Goal: Transaction & Acquisition: Purchase product/service

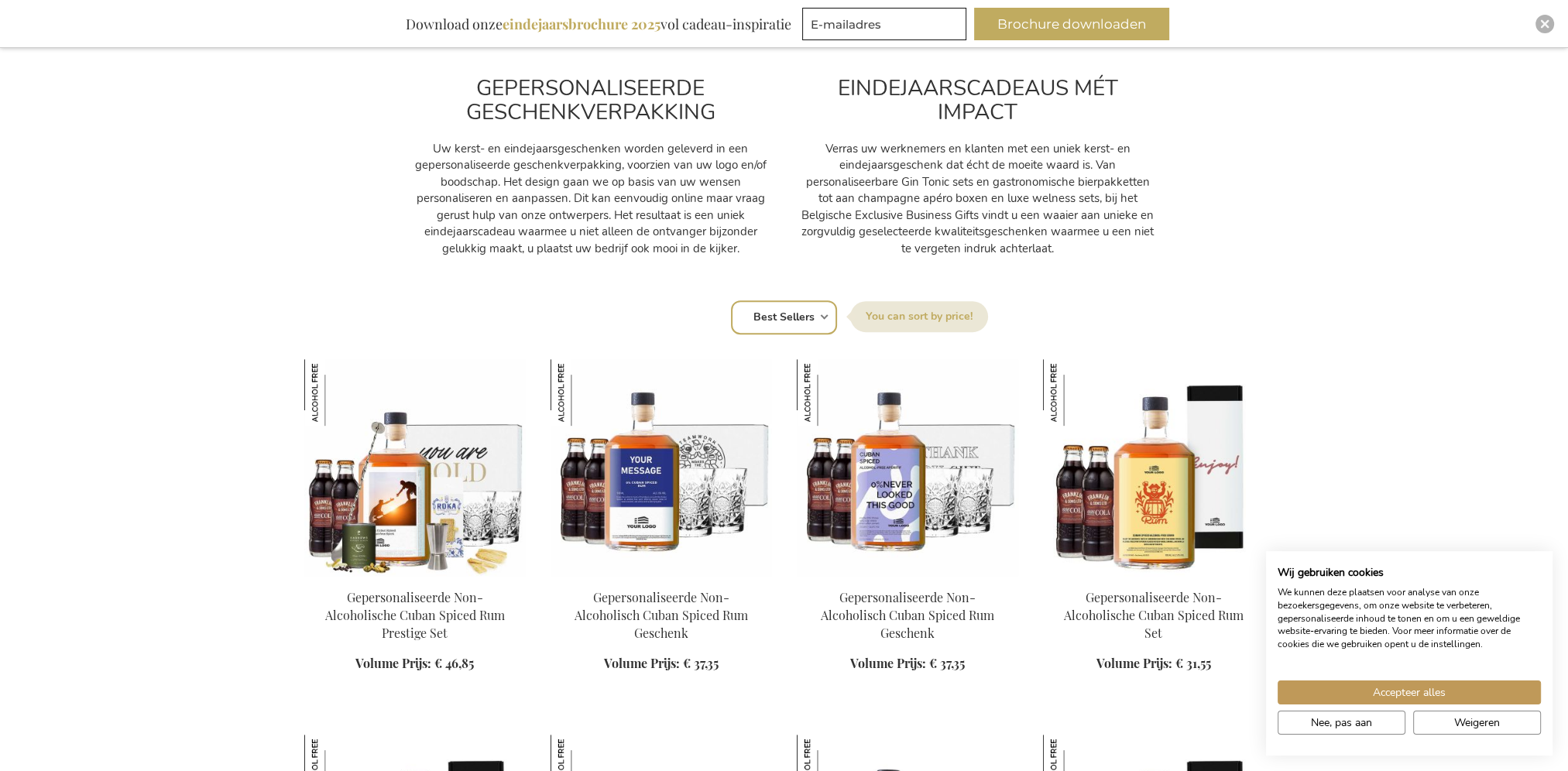
scroll to position [852, 0]
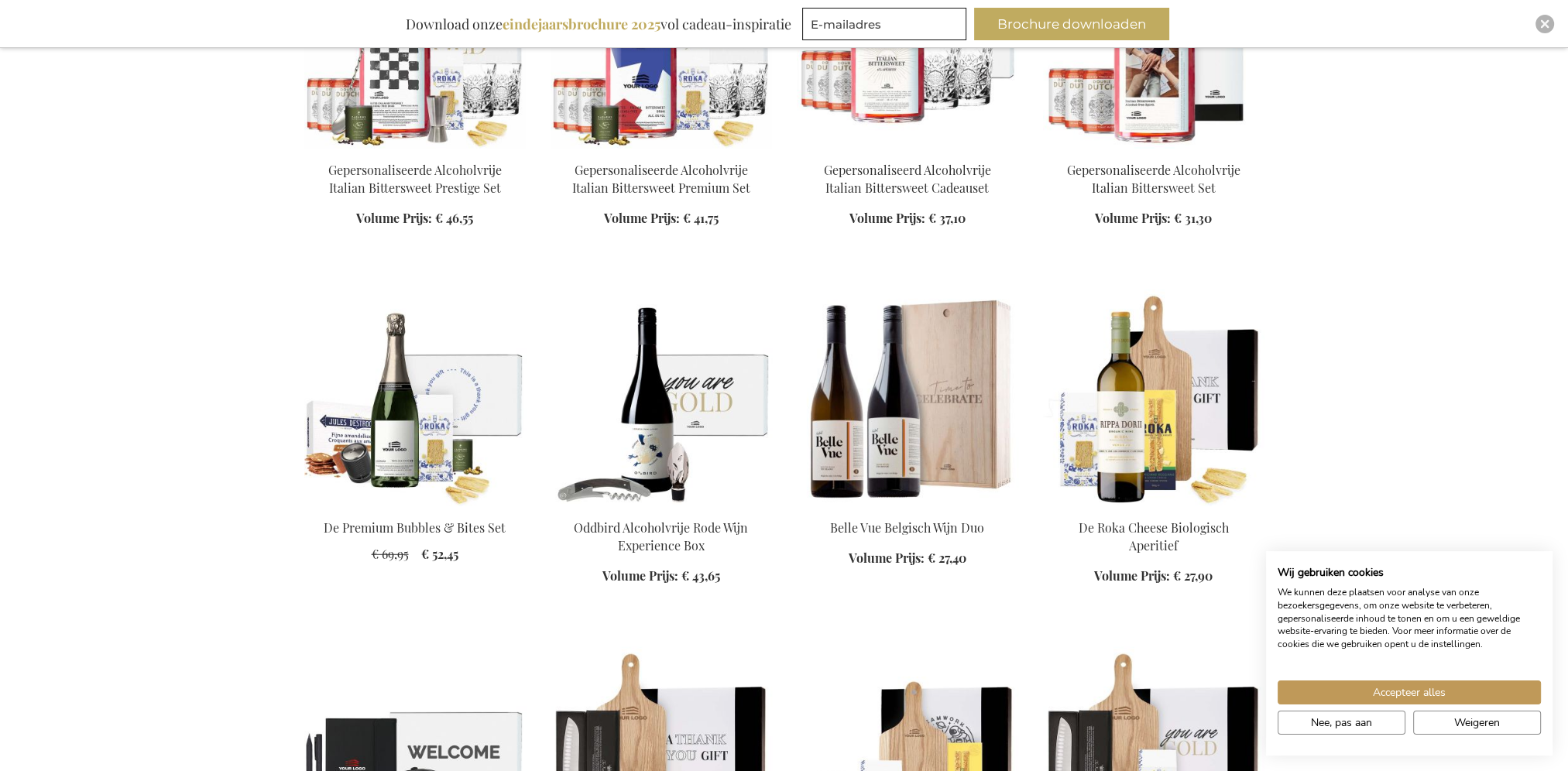
scroll to position [5961, 0]
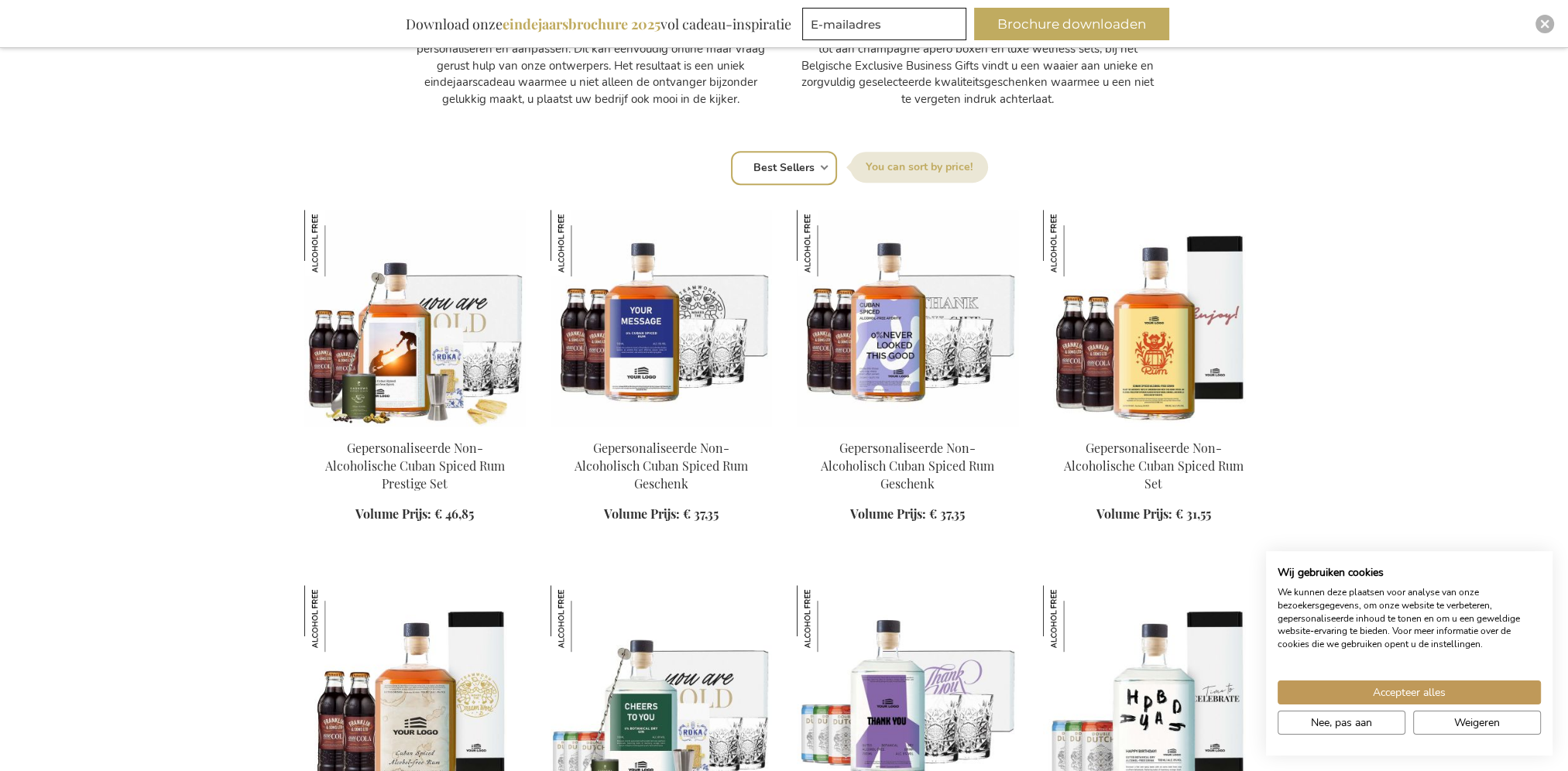
scroll to position [929, 0]
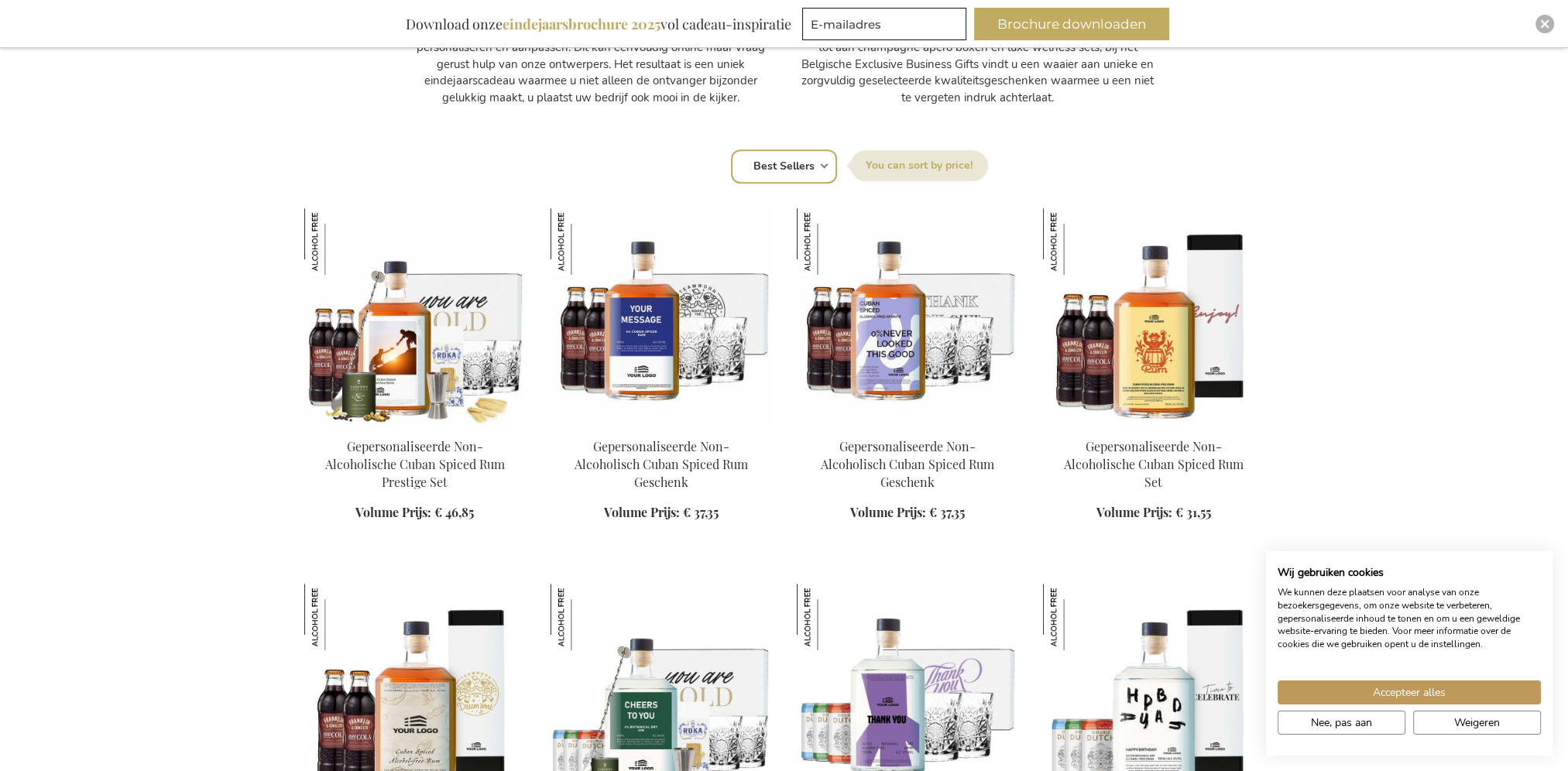
click at [793, 171] on select "Positie Best Sellers Meest bekeken Nieuw Biggest Saving Price: low to high Pric…" at bounding box center [784, 167] width 106 height 34
select select "price_asc"
click at [731, 150] on select "Positie Best Sellers Meest bekeken Nieuw Biggest Saving Price: low to high Pric…" at bounding box center [784, 167] width 106 height 34
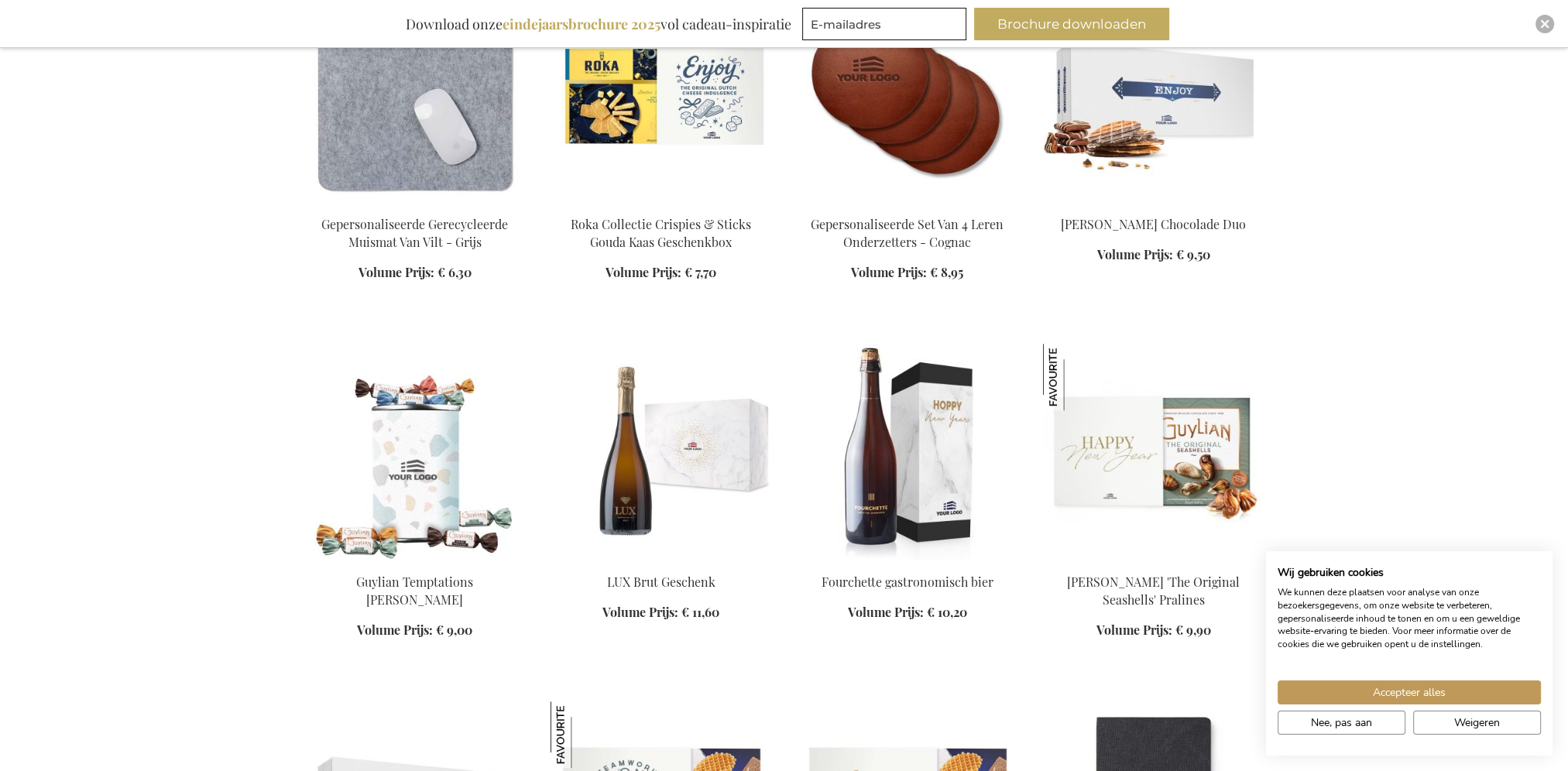
scroll to position [1703, 0]
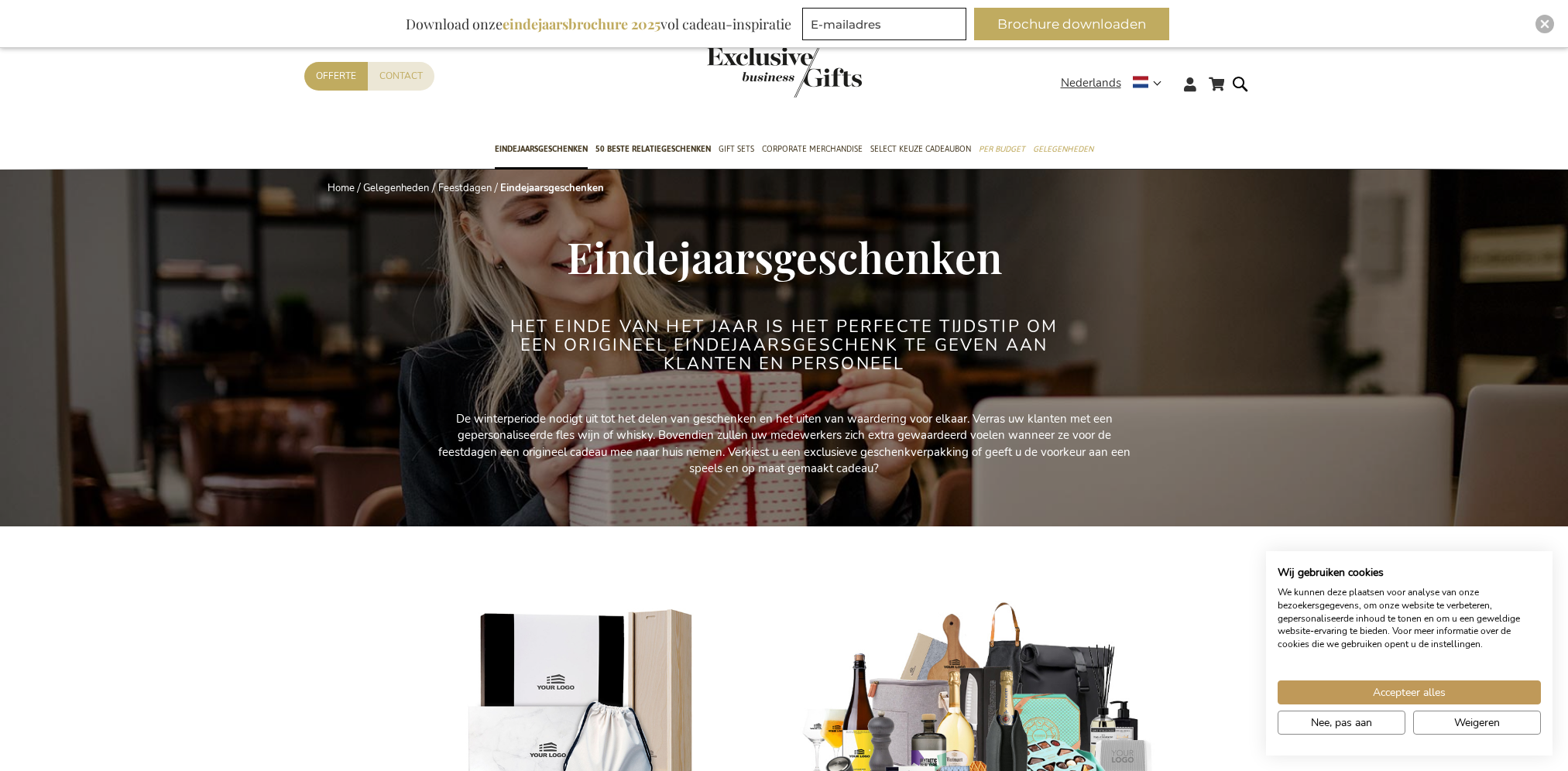
select select "price_asc"
